Goal: Task Accomplishment & Management: Manage account settings

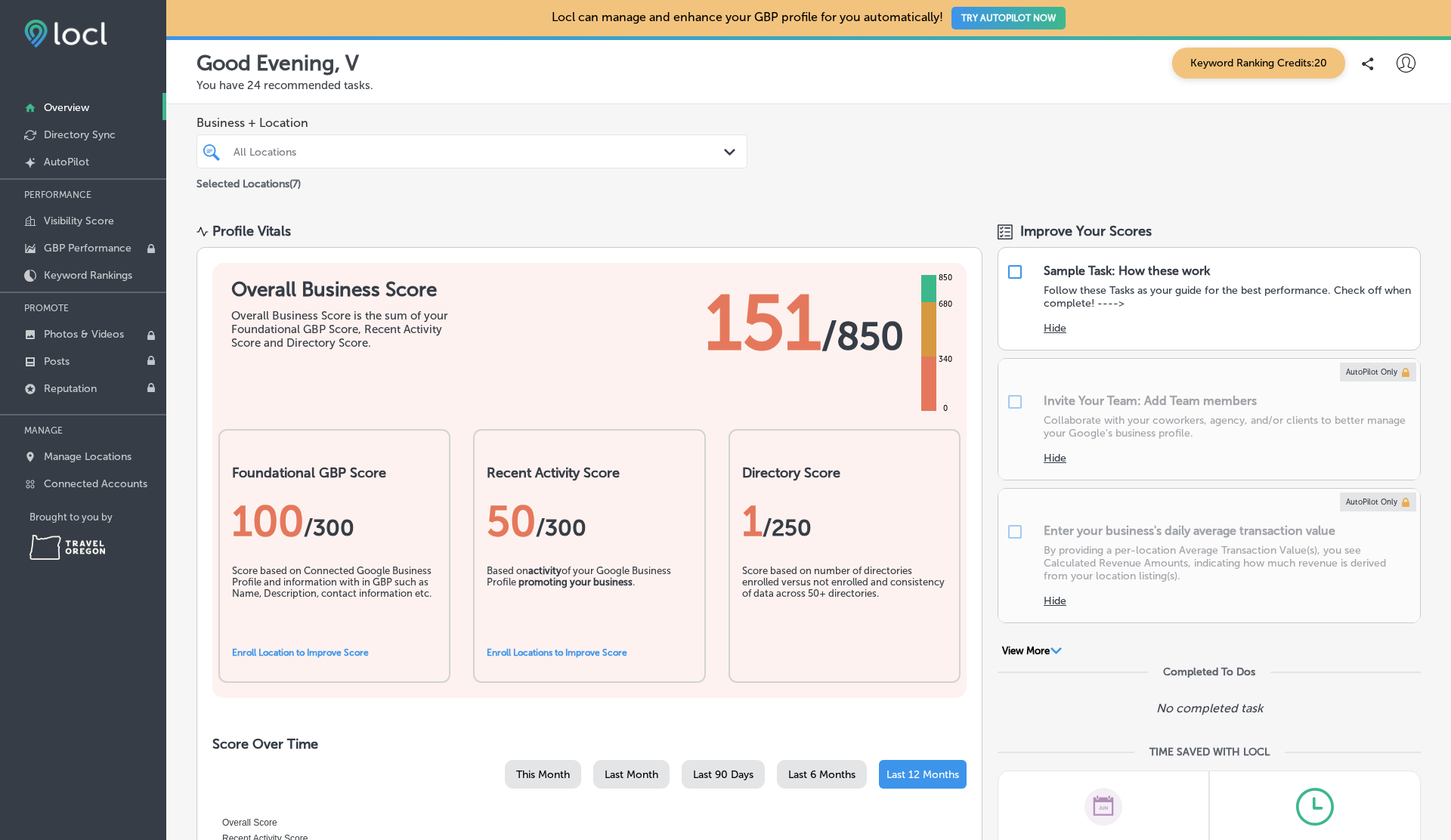
click at [1407, 61] on icon at bounding box center [1406, 63] width 19 height 19
click at [1372, 191] on p "Log Out" at bounding box center [1372, 195] width 45 height 18
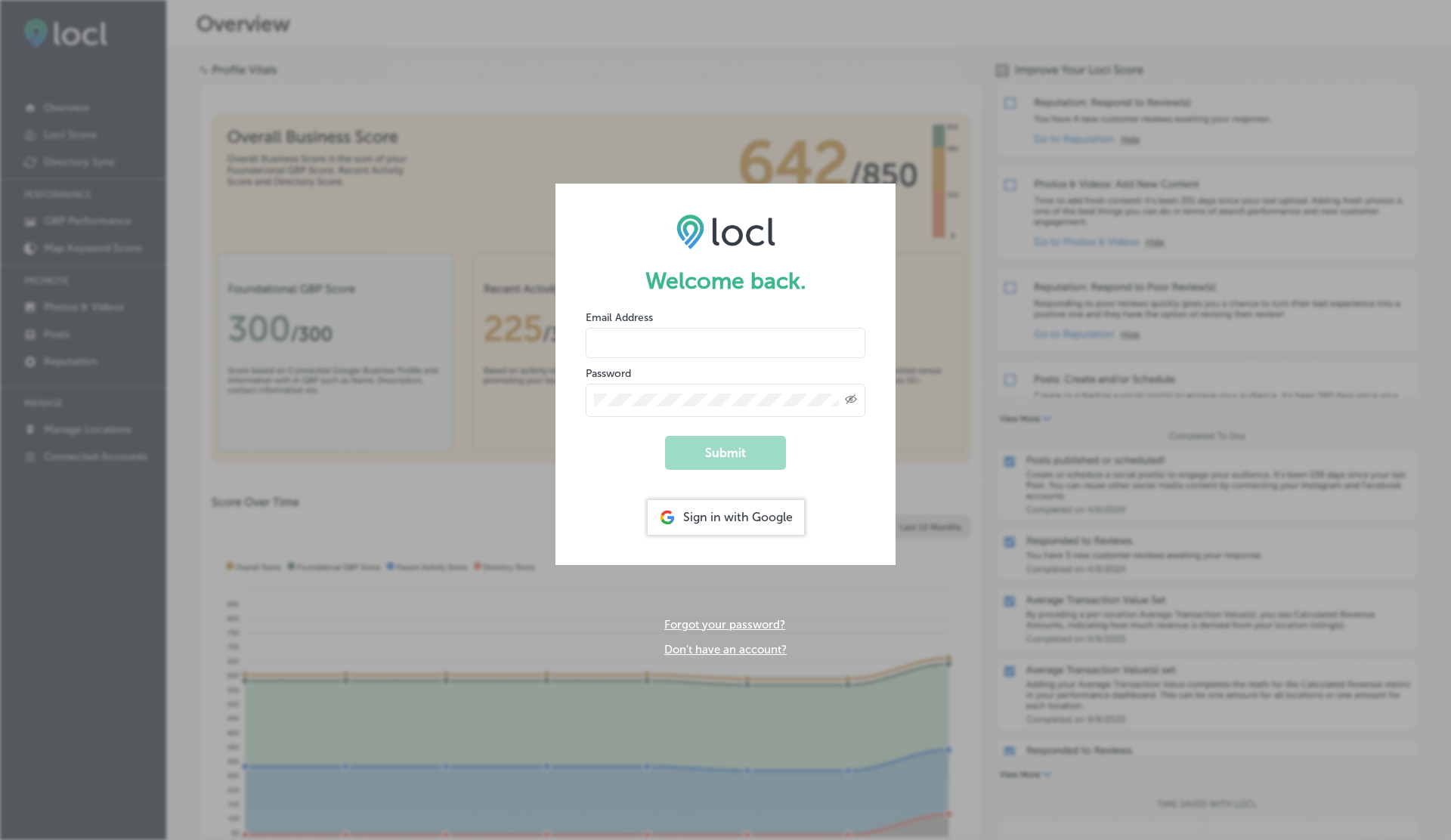
click at [662, 339] on input "email" at bounding box center [725, 343] width 279 height 30
type input "[EMAIL_ADDRESS][DOMAIN_NAME]"
click at [665, 436] on button "Submit" at bounding box center [726, 452] width 121 height 34
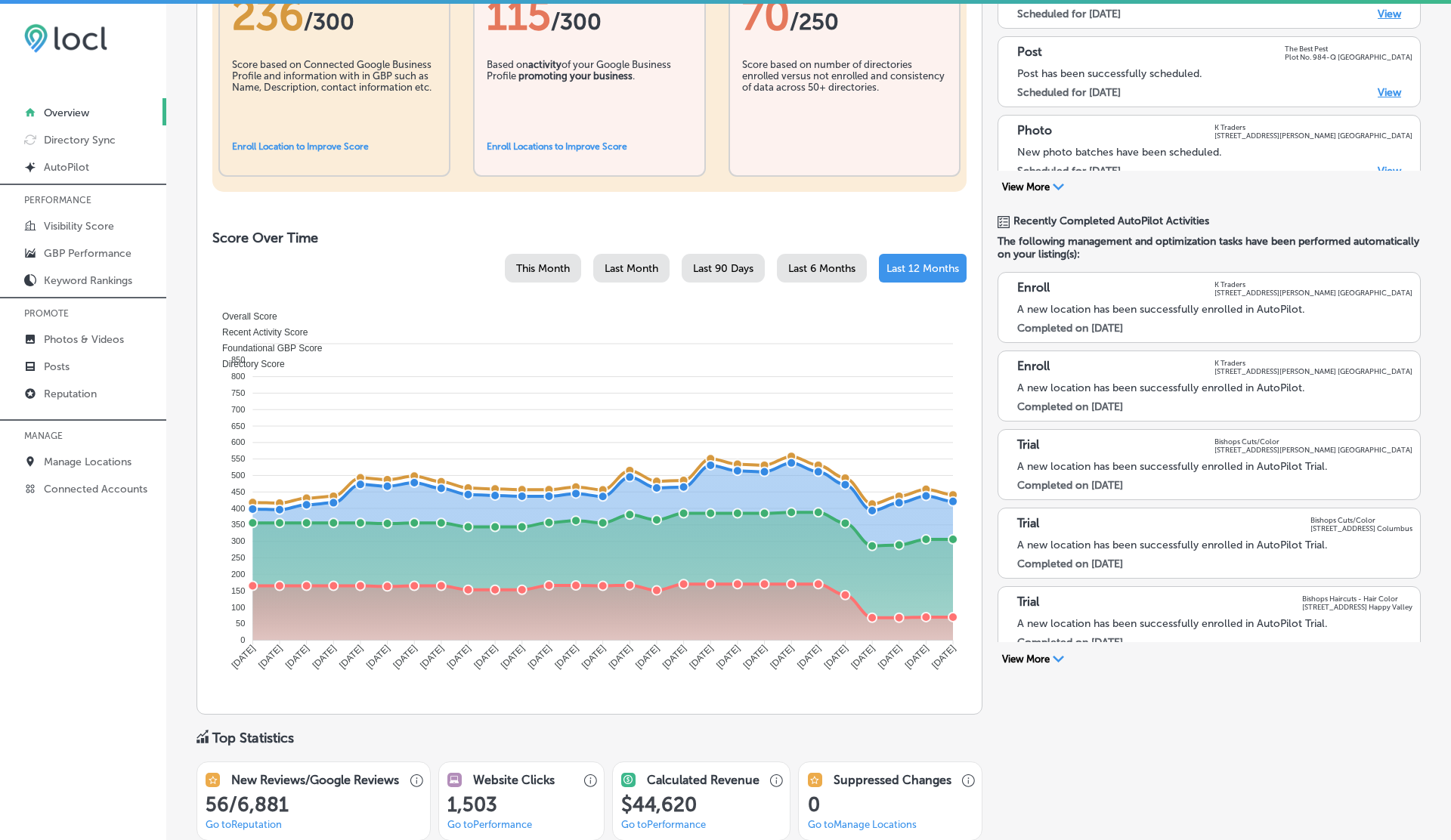
scroll to position [461, 0]
click at [800, 275] on div "Last 6 Months" at bounding box center [822, 268] width 90 height 29
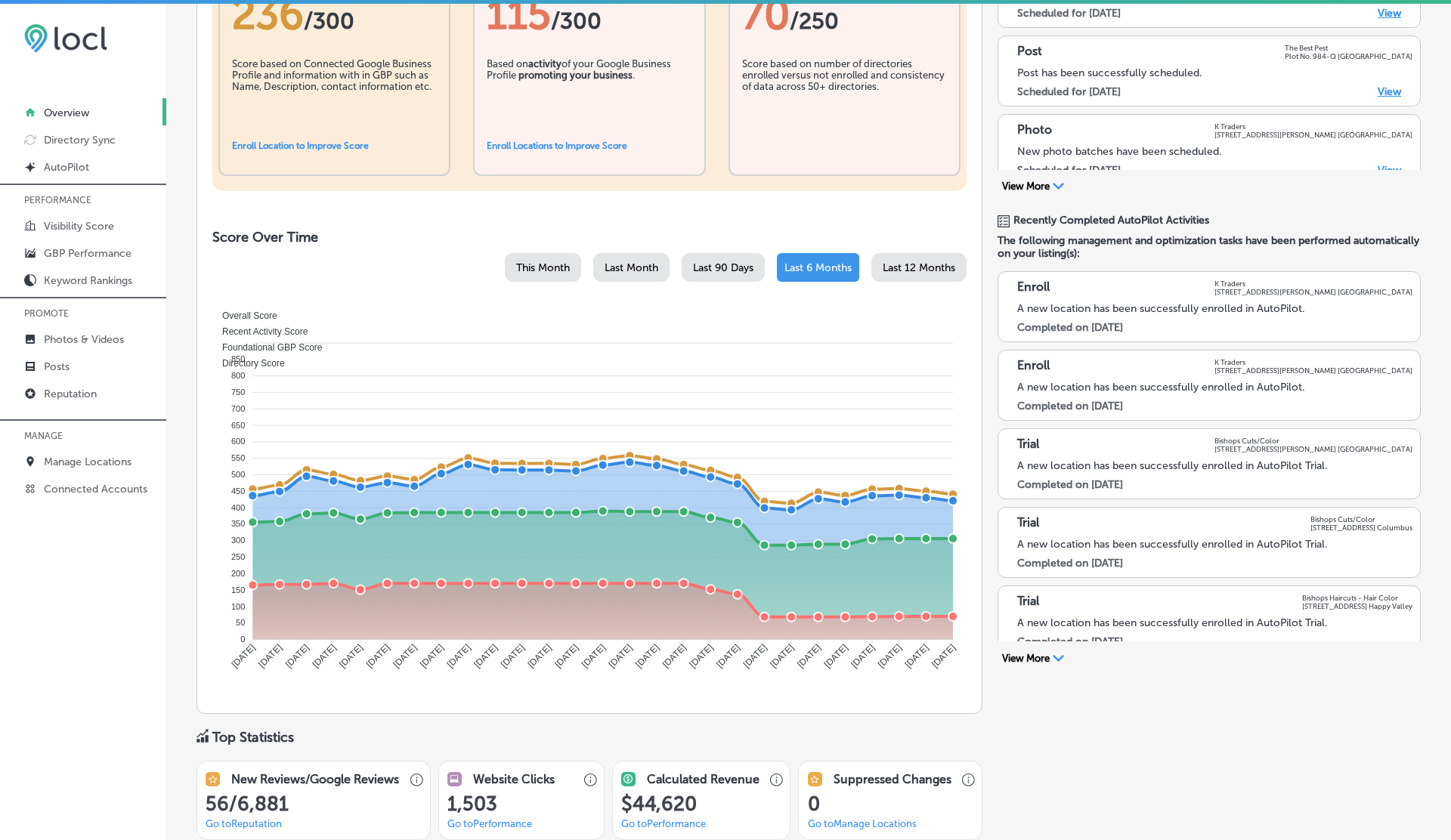
click at [704, 271] on span "Last 90 Days" at bounding box center [723, 267] width 60 height 12
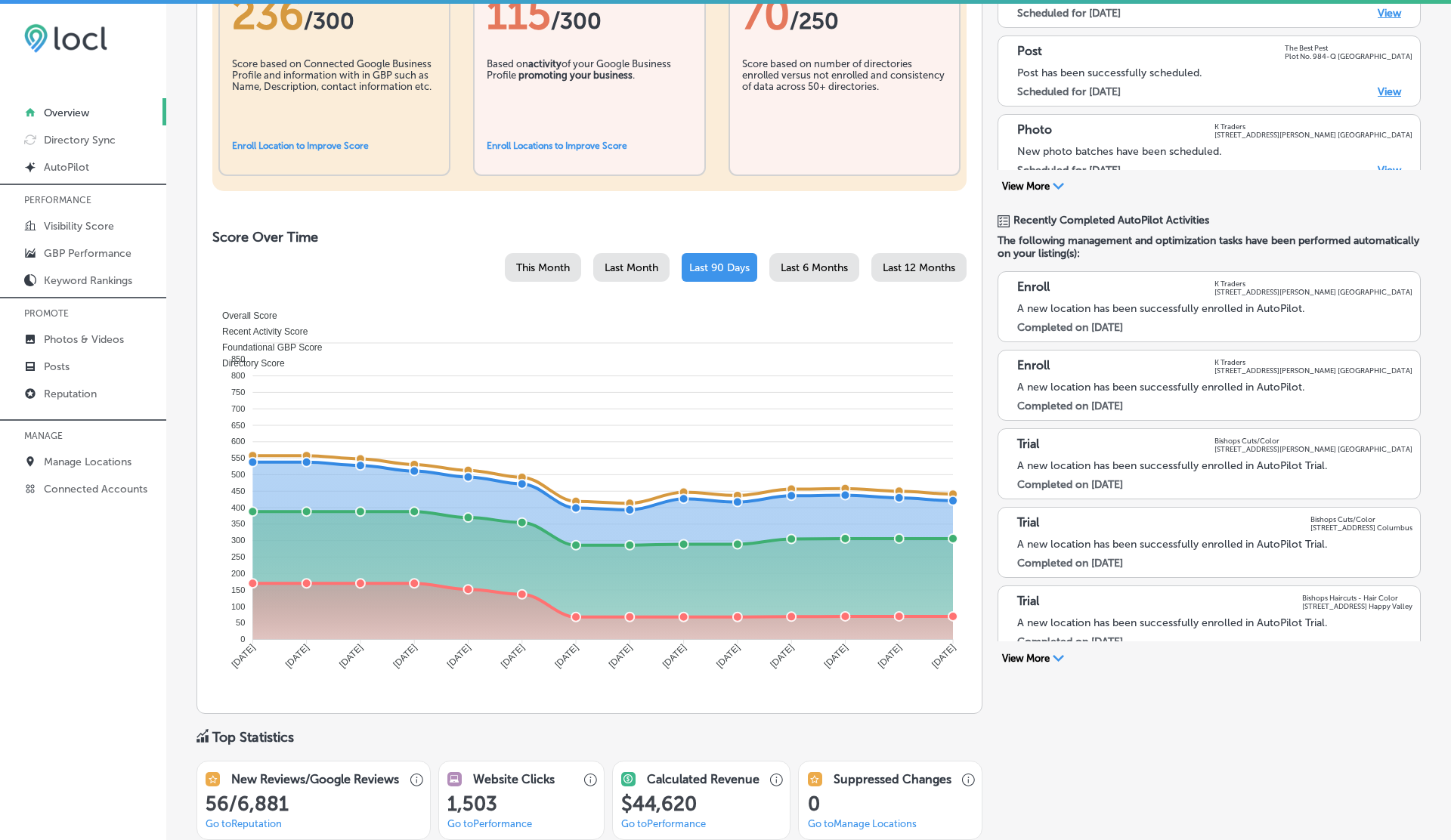
click at [629, 267] on span "Last Month" at bounding box center [632, 267] width 54 height 12
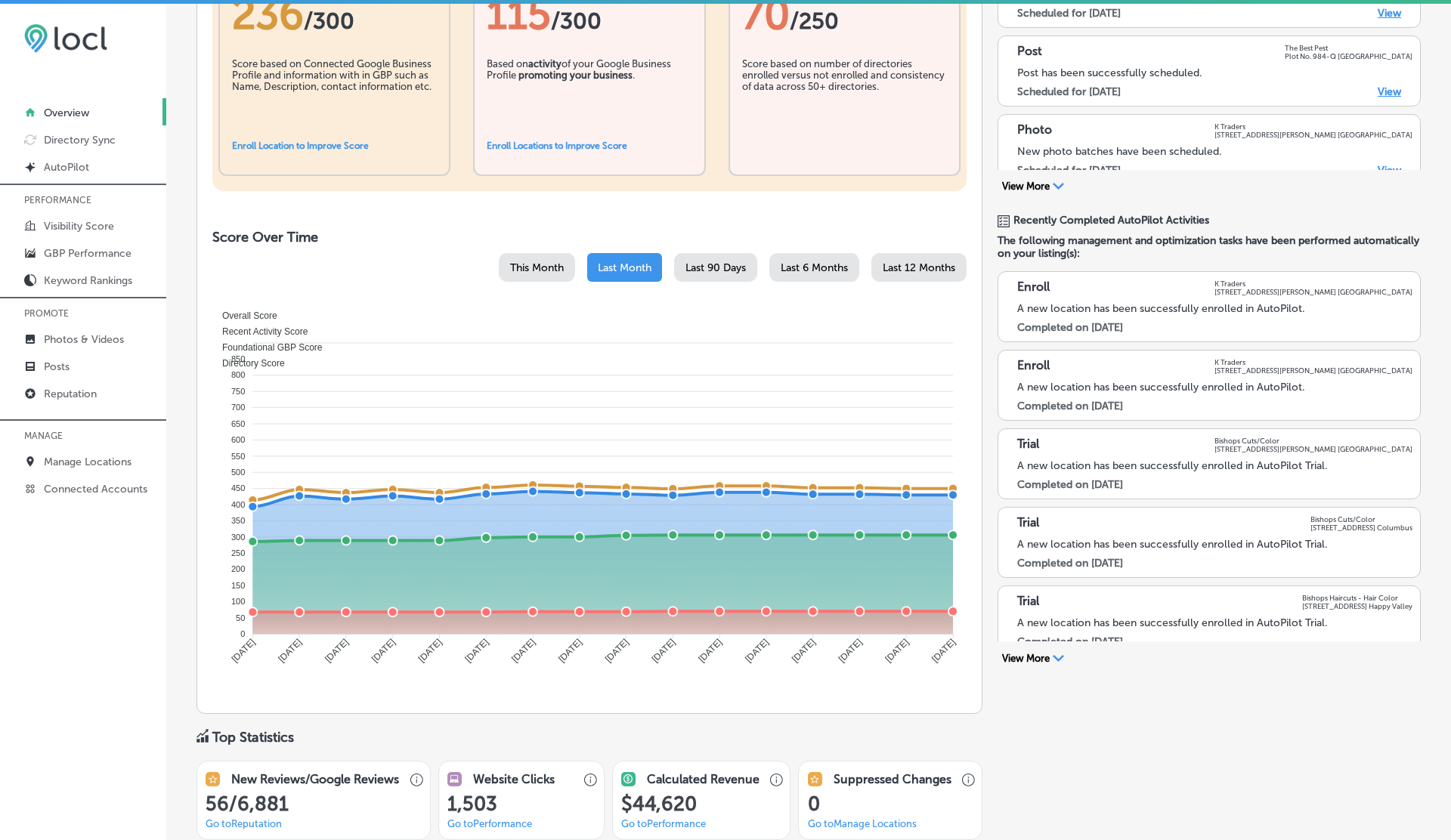
click at [531, 275] on div "This Month" at bounding box center [536, 268] width 76 height 29
